Goal: Check status

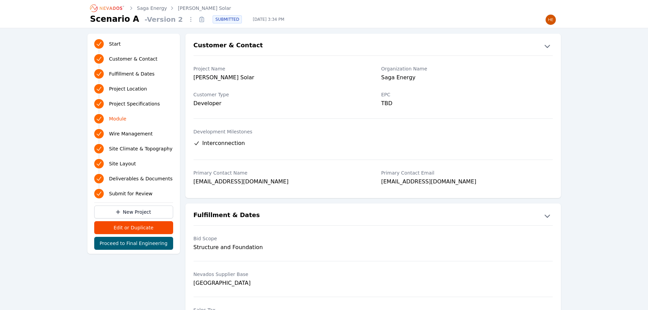
scroll to position [714, 0]
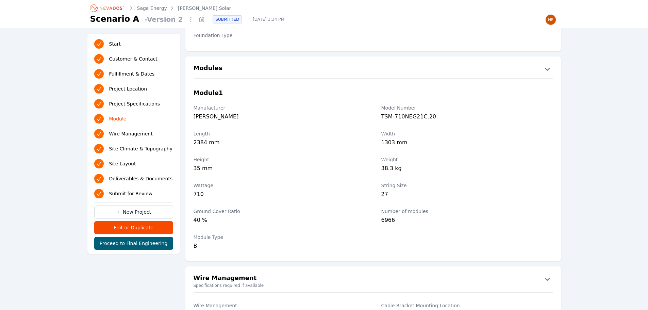
click at [115, 10] on icon "Breadcrumb" at bounding box center [111, 7] width 22 height 3
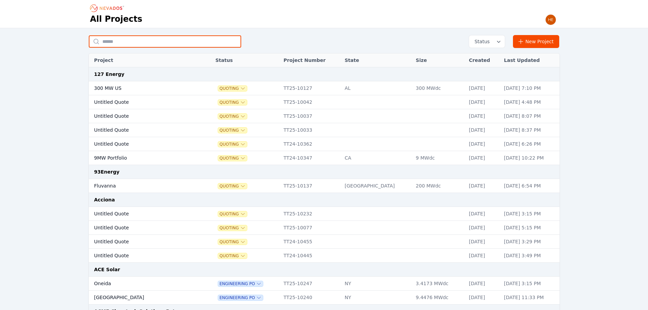
click at [163, 44] on input "text" at bounding box center [165, 41] width 152 height 12
type input "**********"
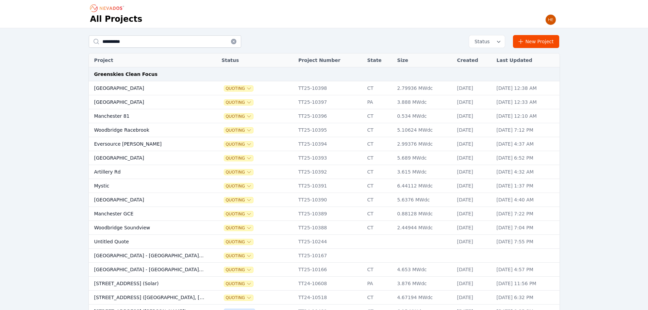
click at [141, 132] on td "Woodbridge Racebrook" at bounding box center [149, 130] width 120 height 14
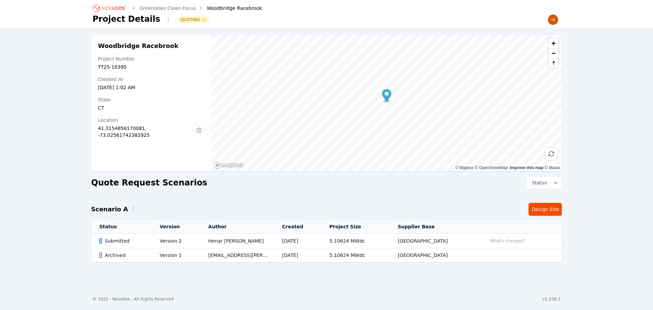
click at [110, 238] on div "Submitted" at bounding box center [123, 240] width 49 height 7
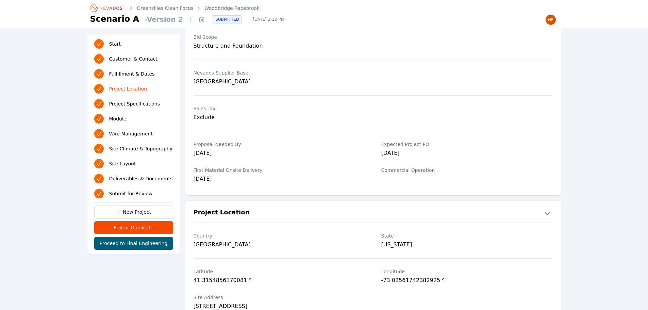
scroll to position [272, 0]
